Goal: Task Accomplishment & Management: Use online tool/utility

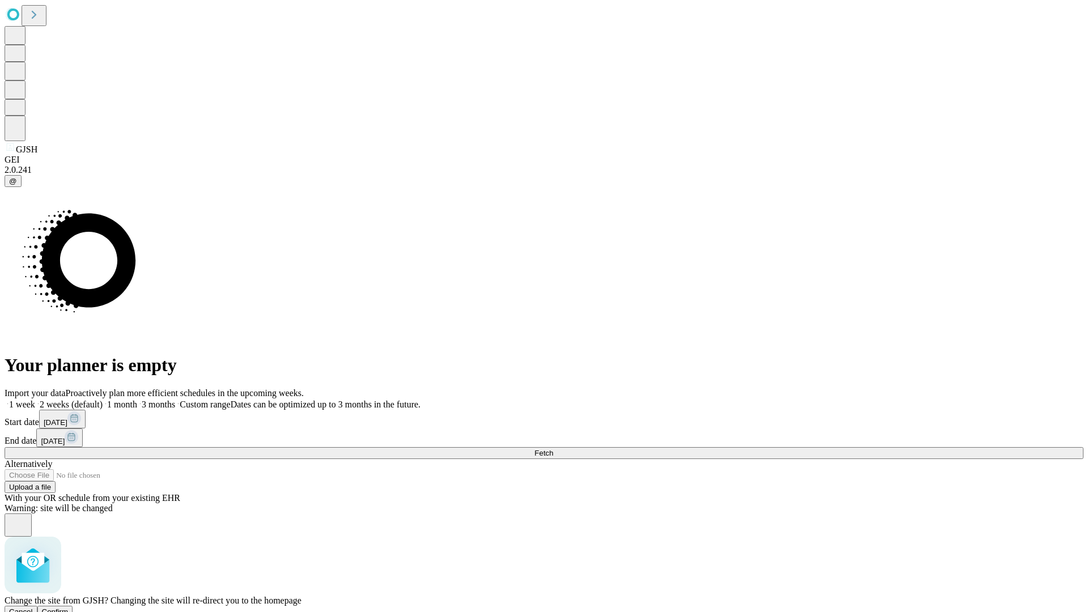
click at [69, 608] on span "Confirm" at bounding box center [55, 612] width 27 height 9
click at [35, 400] on label "1 week" at bounding box center [20, 405] width 31 height 10
click at [553, 449] on span "Fetch" at bounding box center [543, 453] width 19 height 9
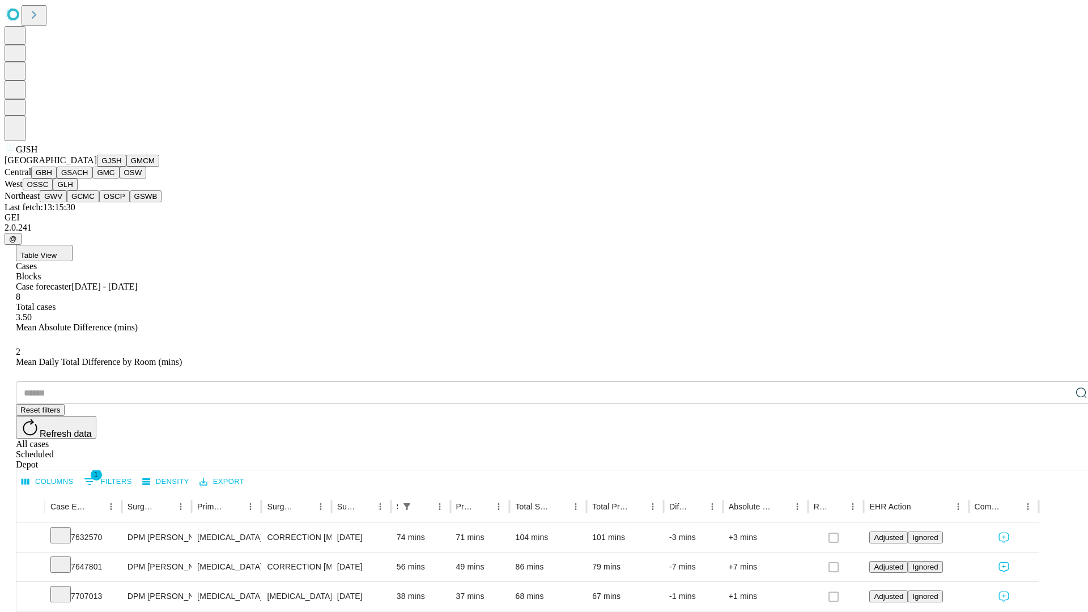
click at [126, 167] on button "GMCM" at bounding box center [142, 161] width 33 height 12
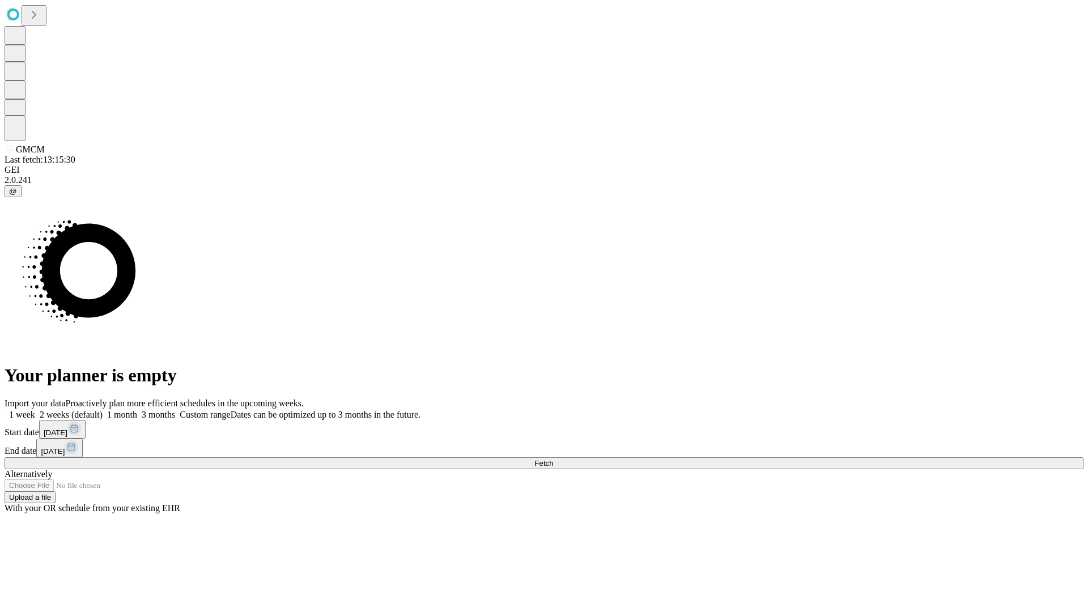
click at [35, 410] on label "1 week" at bounding box center [20, 415] width 31 height 10
click at [553, 459] on span "Fetch" at bounding box center [543, 463] width 19 height 9
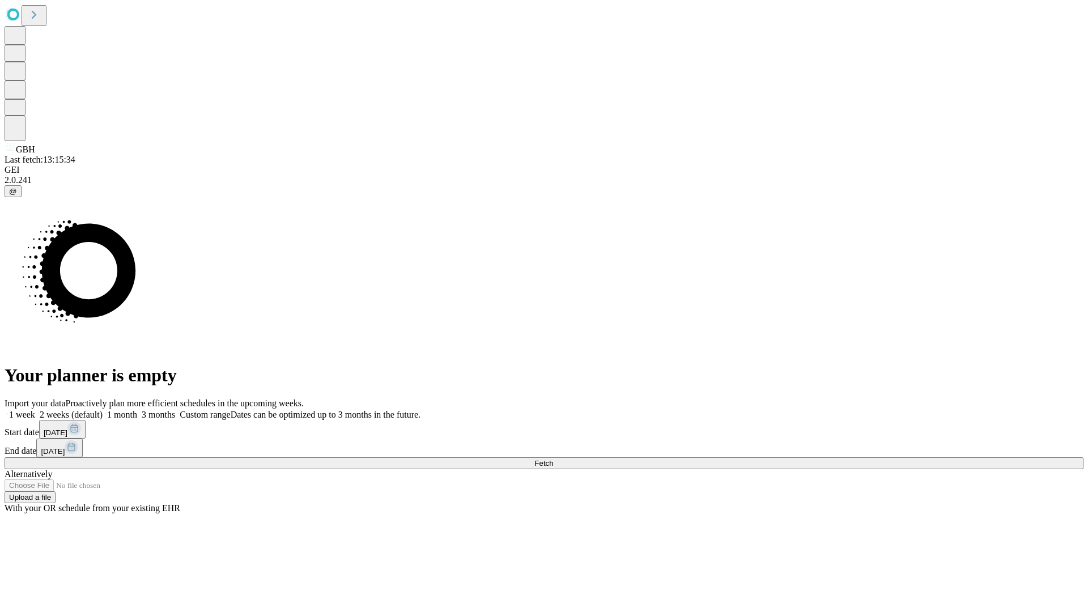
click at [35, 410] on label "1 week" at bounding box center [20, 415] width 31 height 10
click at [553, 459] on span "Fetch" at bounding box center [543, 463] width 19 height 9
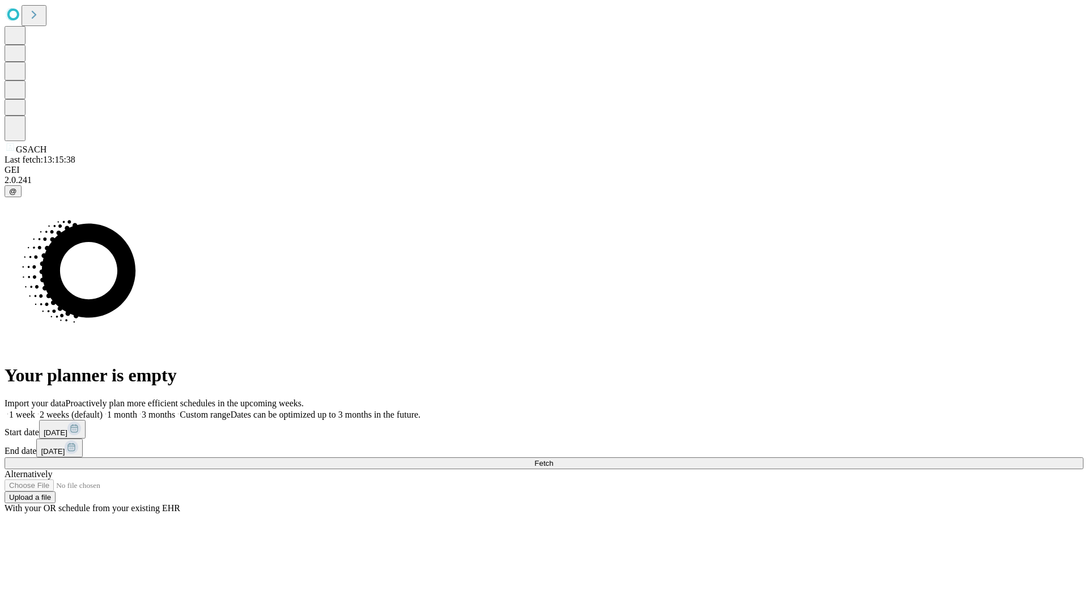
click at [553, 459] on span "Fetch" at bounding box center [543, 463] width 19 height 9
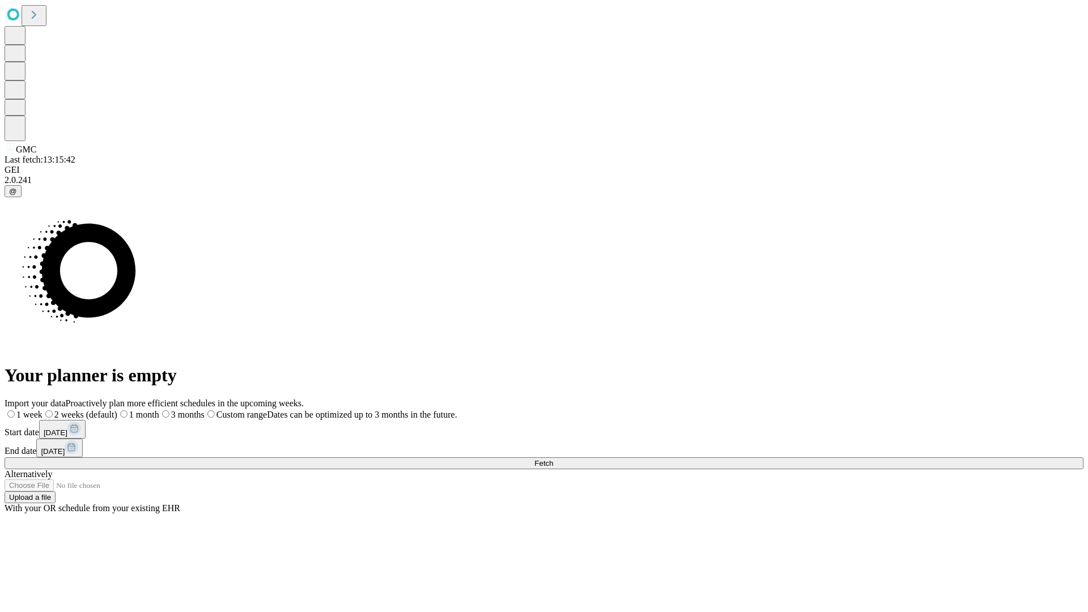
click at [553, 459] on span "Fetch" at bounding box center [543, 463] width 19 height 9
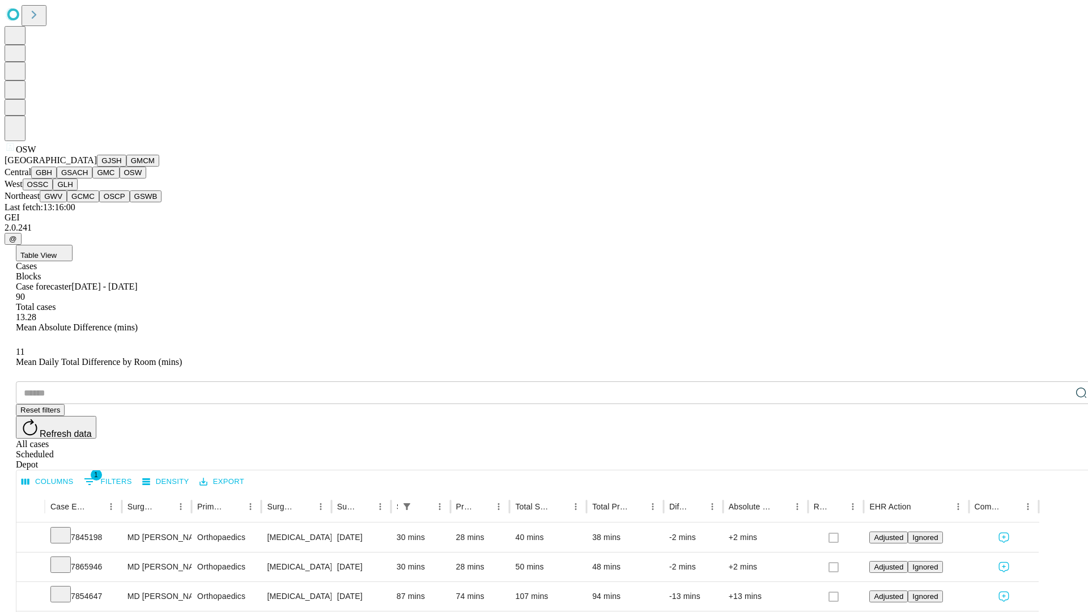
click at [53, 190] on button "OSSC" at bounding box center [38, 185] width 31 height 12
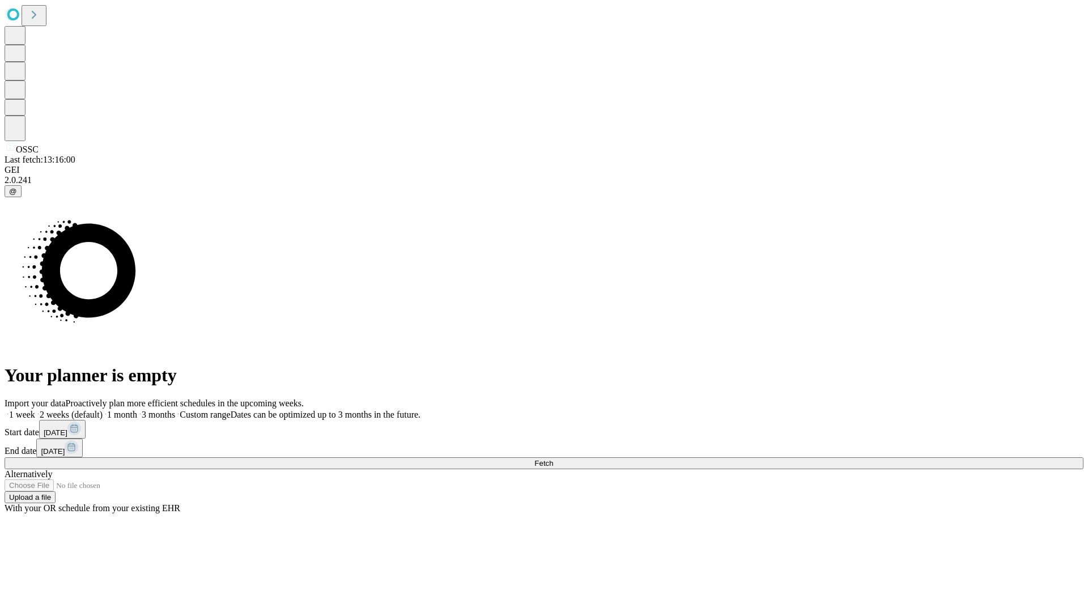
click at [35, 410] on label "1 week" at bounding box center [20, 415] width 31 height 10
click at [553, 459] on span "Fetch" at bounding box center [543, 463] width 19 height 9
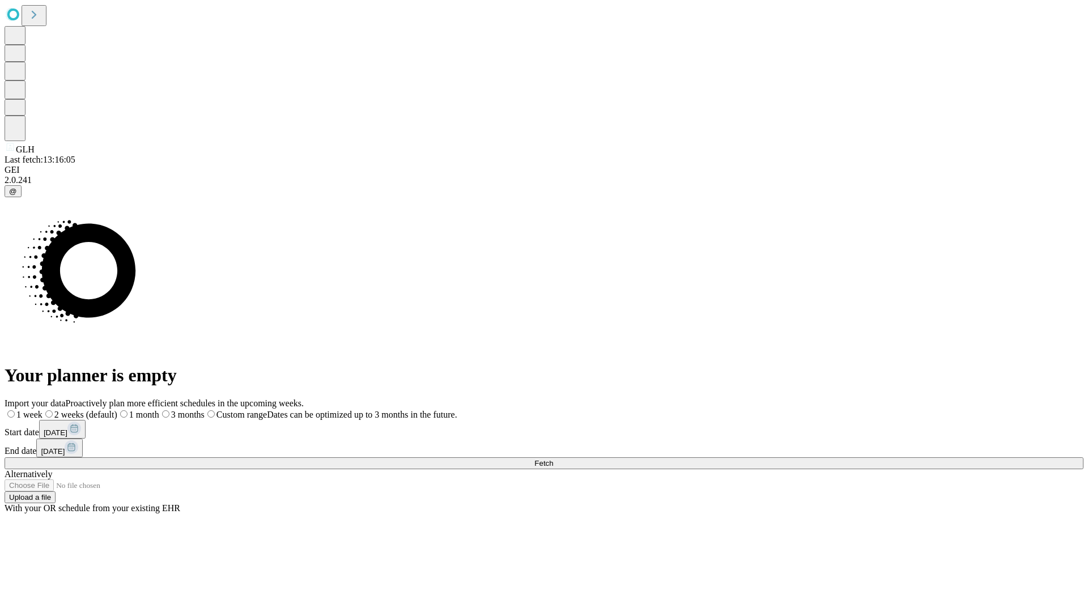
click at [43, 410] on label "1 week" at bounding box center [24, 415] width 38 height 10
click at [553, 459] on span "Fetch" at bounding box center [543, 463] width 19 height 9
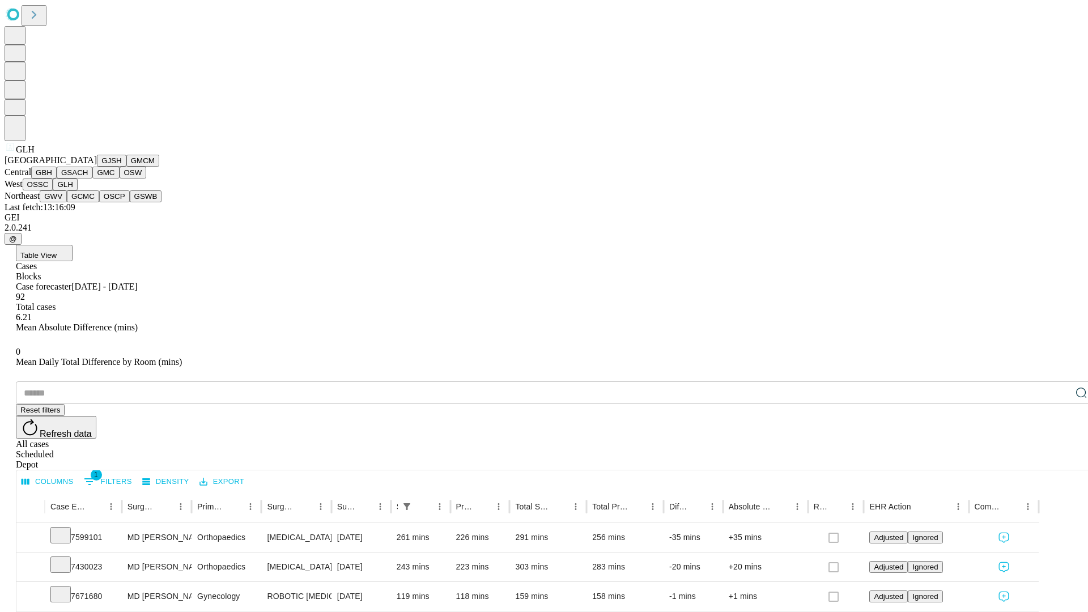
click at [67, 202] on button "GWV" at bounding box center [53, 196] width 27 height 12
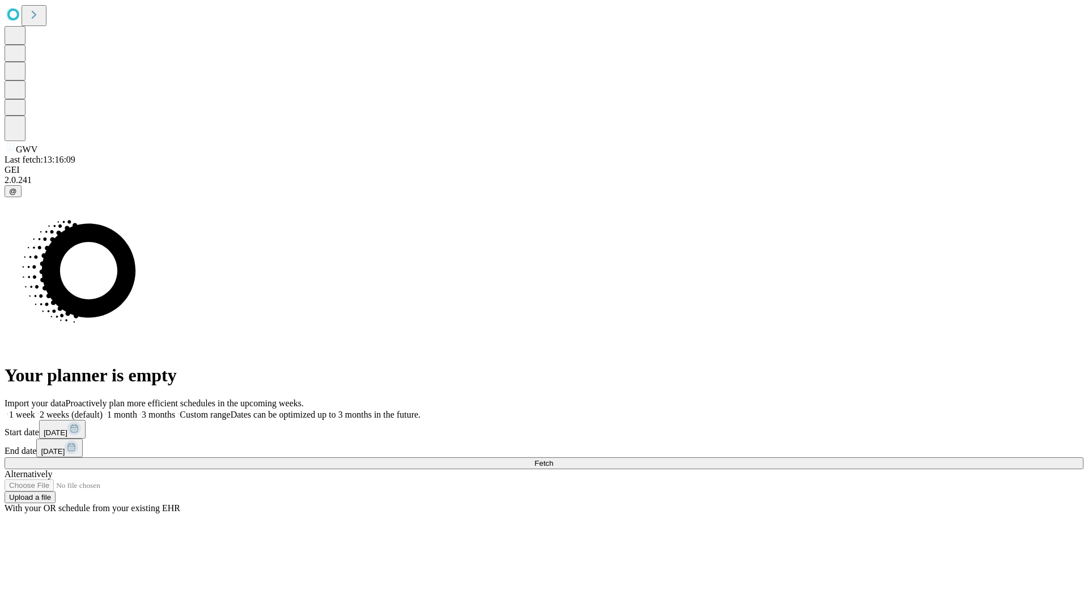
click at [35, 410] on label "1 week" at bounding box center [20, 415] width 31 height 10
click at [553, 459] on span "Fetch" at bounding box center [543, 463] width 19 height 9
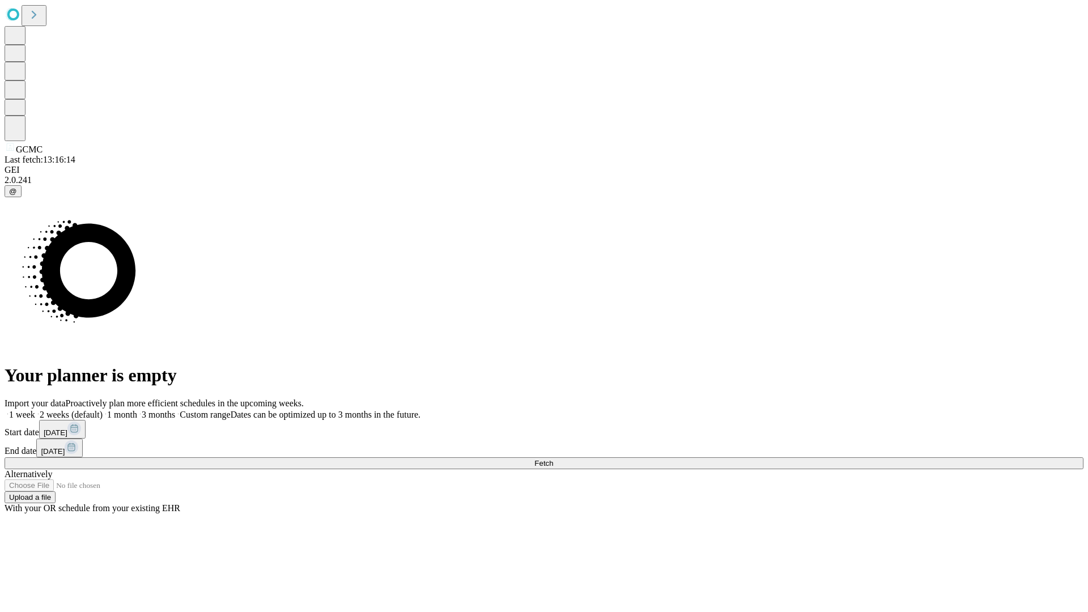
click at [553, 459] on span "Fetch" at bounding box center [543, 463] width 19 height 9
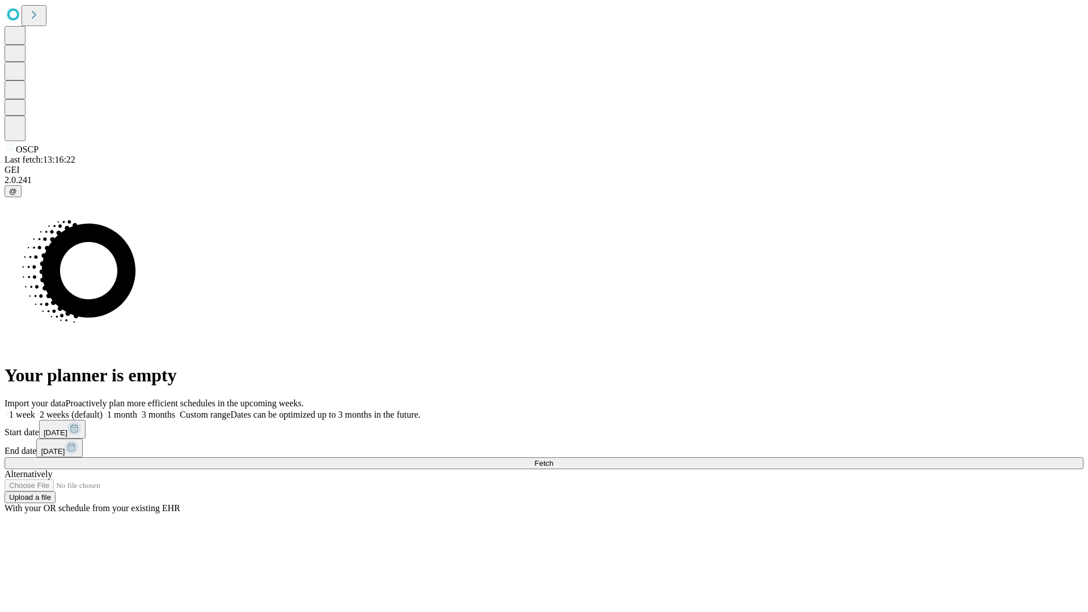
click at [35, 410] on label "1 week" at bounding box center [20, 415] width 31 height 10
click at [553, 459] on span "Fetch" at bounding box center [543, 463] width 19 height 9
